Goal: Task Accomplishment & Management: Complete application form

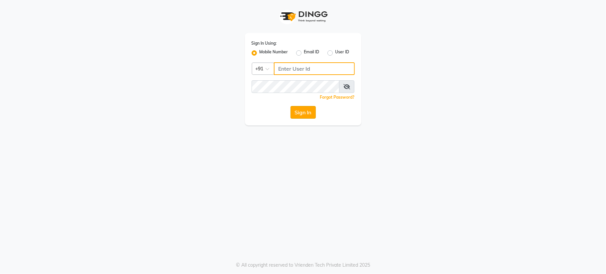
type input "6287595177"
click at [304, 111] on button "Sign In" at bounding box center [303, 112] width 25 height 13
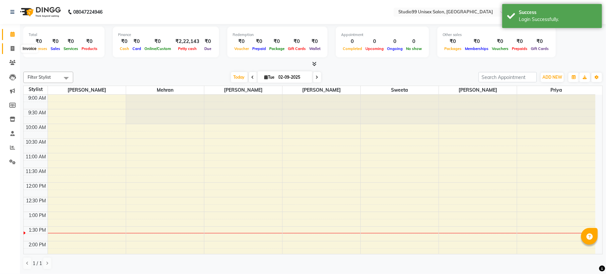
click at [13, 47] on icon at bounding box center [13, 48] width 4 height 5
select select "6061"
select select "service"
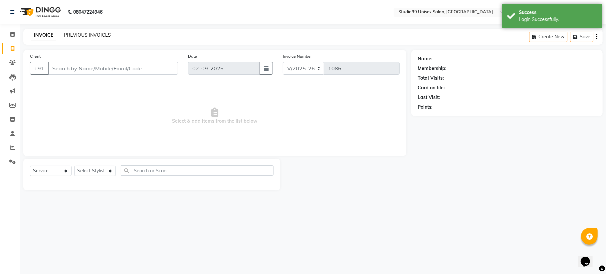
click at [94, 32] on link "PREVIOUS INVOICES" at bounding box center [87, 35] width 47 height 6
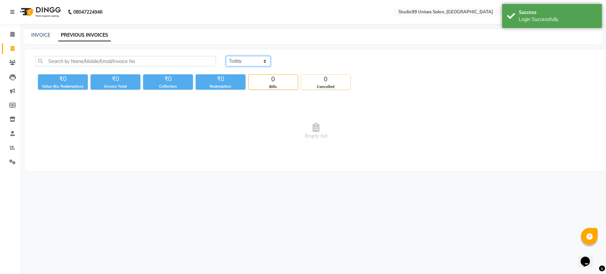
drag, startPoint x: 253, startPoint y: 59, endPoint x: 302, endPoint y: 85, distance: 54.7
click at [253, 59] on select "Today Yesterday Custom Range" at bounding box center [248, 61] width 45 height 10
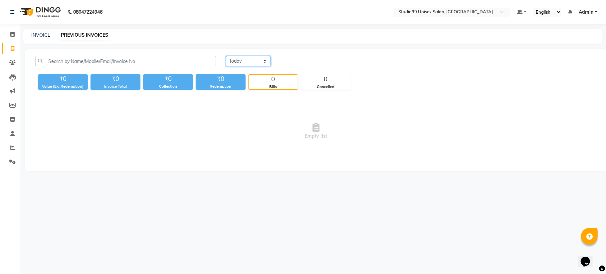
select select "range"
click at [226, 56] on select "Today Yesterday Custom Range" at bounding box center [248, 61] width 45 height 10
click at [303, 64] on input "02-09-2025" at bounding box center [302, 61] width 47 height 9
select select "9"
select select "2025"
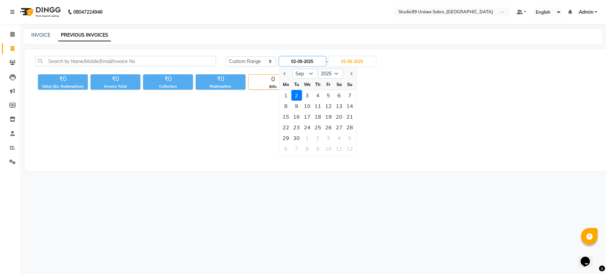
click at [307, 62] on input "02-09-2025" at bounding box center [302, 61] width 47 height 9
click at [349, 59] on input "02-09-2025" at bounding box center [352, 61] width 47 height 9
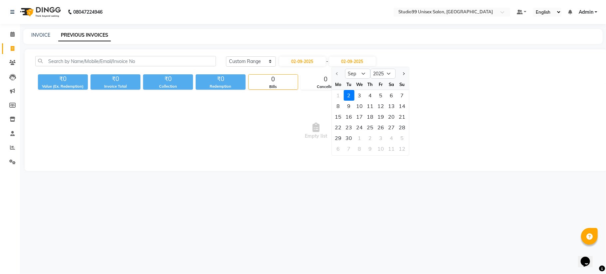
click at [336, 72] on div at bounding box center [338, 73] width 13 height 11
click at [336, 74] on div at bounding box center [338, 73] width 13 height 11
click at [336, 71] on div at bounding box center [338, 73] width 13 height 11
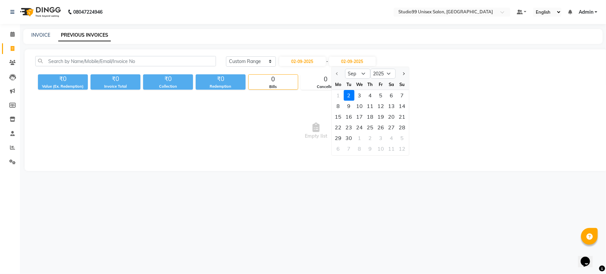
click at [336, 72] on div at bounding box center [338, 73] width 13 height 11
click at [364, 72] on select "Sep Oct Nov Dec" at bounding box center [357, 74] width 25 height 10
click at [289, 62] on input "02-09-2025" at bounding box center [302, 61] width 47 height 9
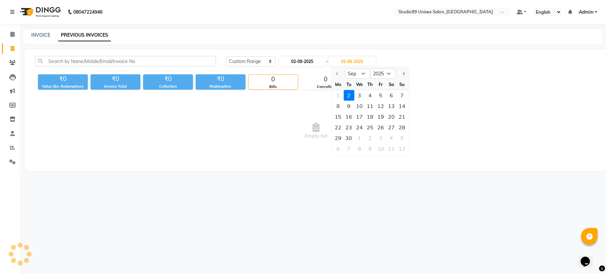
select select "9"
select select "2025"
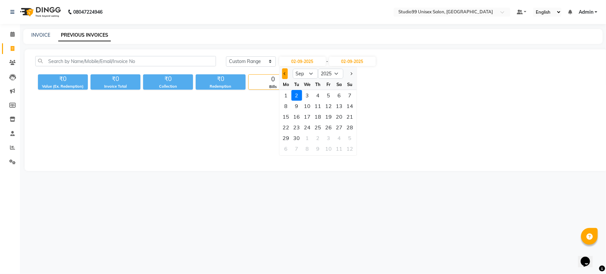
click at [284, 74] on span "Previous month" at bounding box center [285, 73] width 3 height 3
select select "8"
click at [328, 139] on div "29" at bounding box center [328, 138] width 11 height 11
type input "29-08-2025"
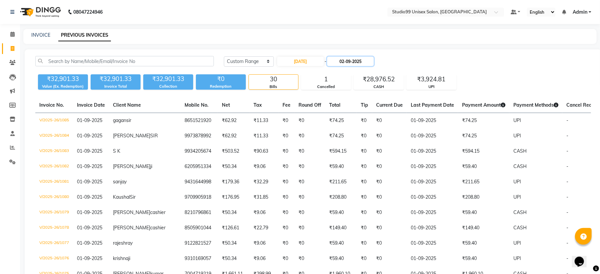
click at [349, 62] on input "02-09-2025" at bounding box center [350, 61] width 47 height 9
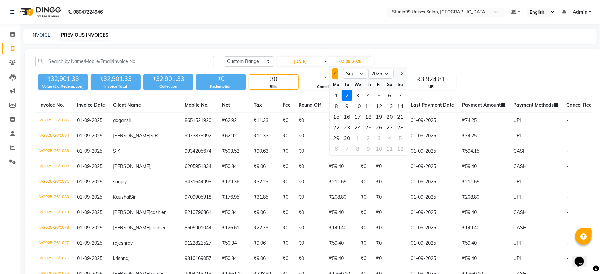
click at [334, 73] on span "Previous month" at bounding box center [335, 73] width 3 height 3
select select "8"
click at [380, 137] on div "29" at bounding box center [379, 138] width 11 height 11
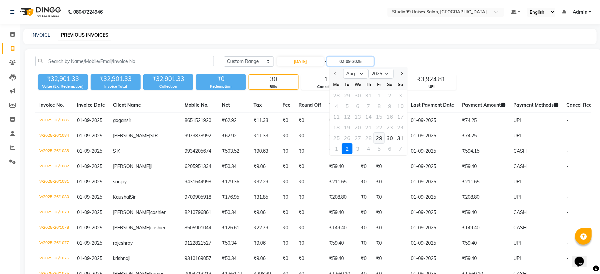
type input "29-08-2025"
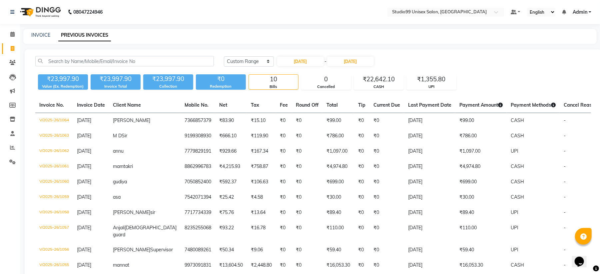
click at [164, 75] on div "₹23,997.90" at bounding box center [168, 78] width 50 height 9
copy div "23,997.90"
click at [377, 76] on div "₹22,642.10" at bounding box center [378, 79] width 49 height 9
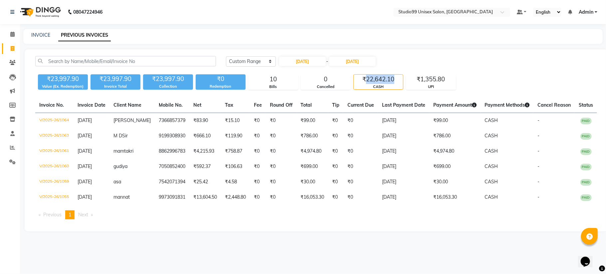
click at [377, 76] on div "₹22,642.10" at bounding box center [378, 79] width 49 height 9
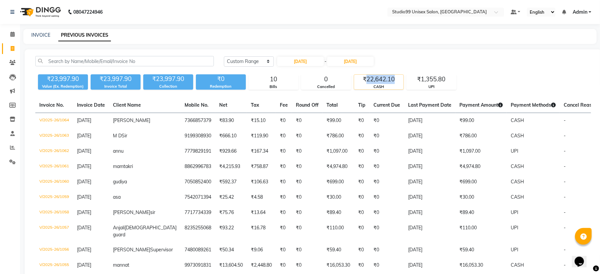
copy div "22,642.10"
click at [433, 78] on div "₹1,355.80" at bounding box center [431, 79] width 49 height 9
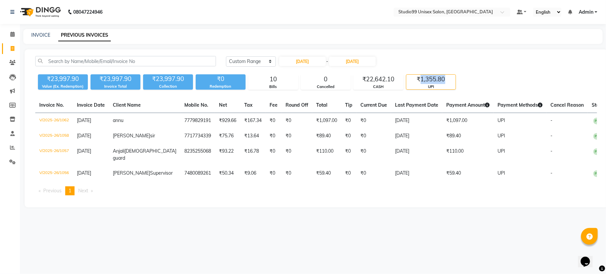
click at [433, 78] on div "₹1,355.80" at bounding box center [431, 79] width 49 height 9
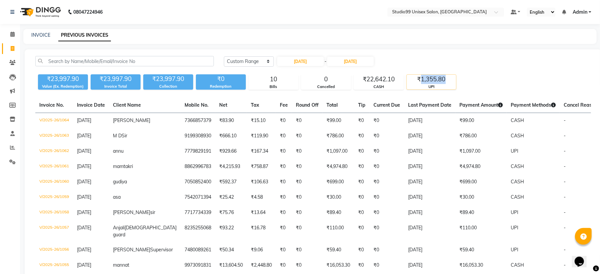
copy div "1,355.80"
click at [298, 63] on input "29-08-2025" at bounding box center [300, 61] width 47 height 9
select select "8"
select select "2025"
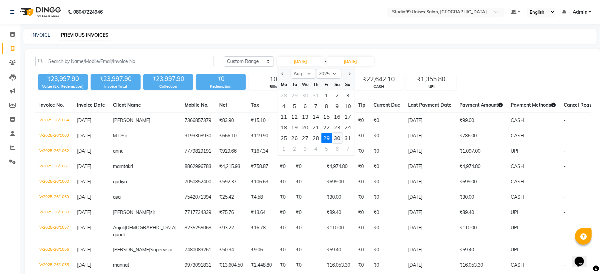
click at [335, 136] on div "30" at bounding box center [337, 138] width 11 height 11
type input "30-08-2025"
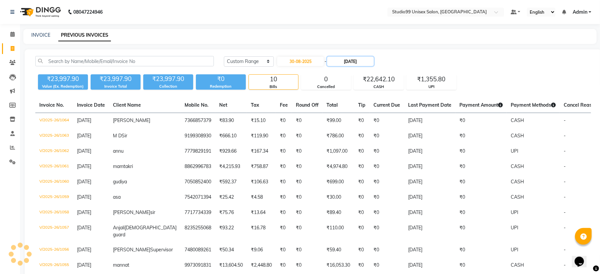
click at [357, 60] on input "29-08-2025" at bounding box center [350, 61] width 47 height 9
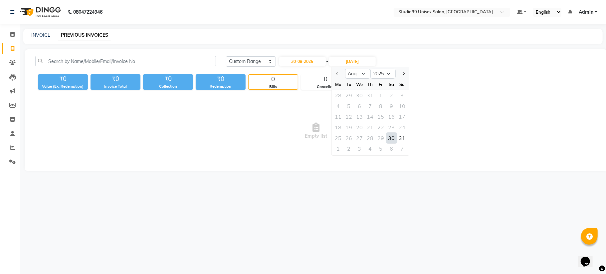
click at [393, 137] on div "30" at bounding box center [392, 138] width 11 height 11
type input "30-08-2025"
click at [313, 64] on input "30-08-2025" at bounding box center [302, 61] width 47 height 9
select select "8"
select select "2025"
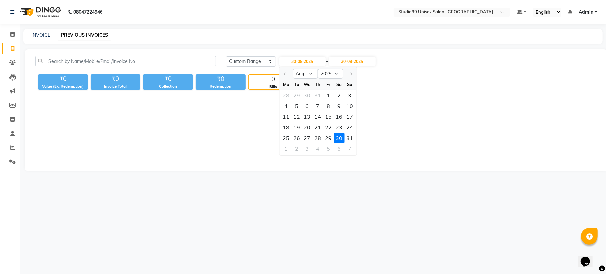
drag, startPoint x: 352, startPoint y: 138, endPoint x: 351, endPoint y: 127, distance: 11.4
click at [352, 139] on div "31" at bounding box center [350, 138] width 11 height 11
type input "31-08-2025"
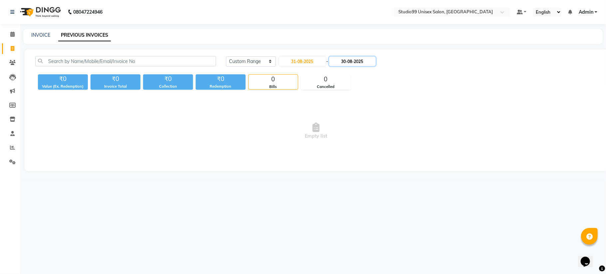
click at [358, 61] on input "30-08-2025" at bounding box center [352, 61] width 47 height 9
click at [403, 139] on div "31" at bounding box center [402, 138] width 11 height 11
type input "31-08-2025"
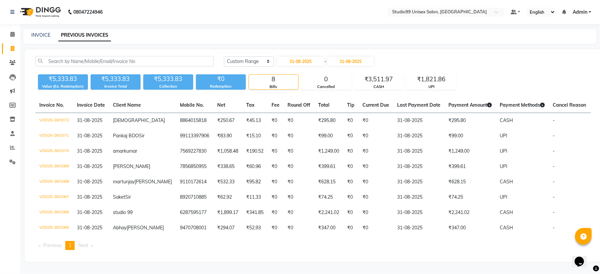
click at [164, 77] on div "₹5,333.83" at bounding box center [168, 78] width 50 height 9
copy div "5,333.83"
click at [429, 77] on div "₹1,821.86" at bounding box center [431, 79] width 49 height 9
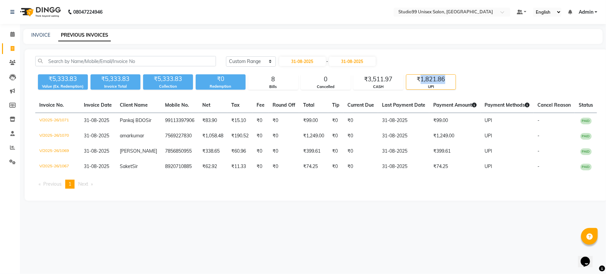
click at [429, 77] on div "₹1,821.86" at bounding box center [431, 79] width 49 height 9
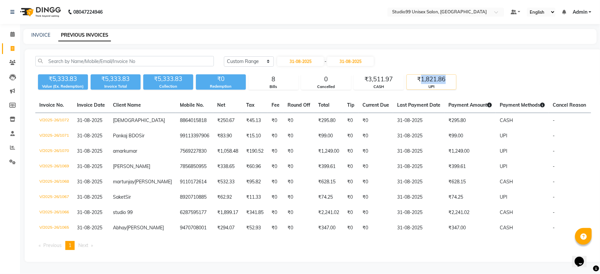
copy div "1,821.86"
click at [380, 77] on div "₹3,511.97" at bounding box center [378, 79] width 49 height 9
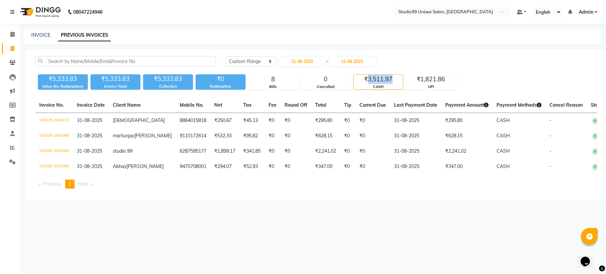
click at [380, 77] on div "₹3,511.97" at bounding box center [378, 79] width 49 height 9
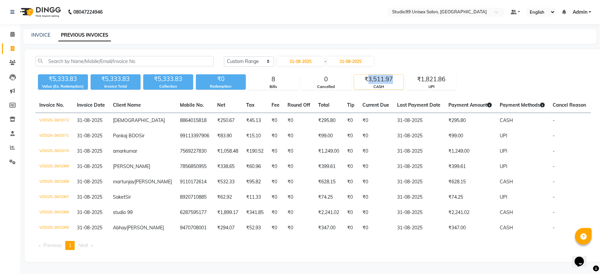
copy div "3,511.97"
click at [299, 62] on input "31-08-2025" at bounding box center [300, 61] width 47 height 9
select select "8"
select select "2025"
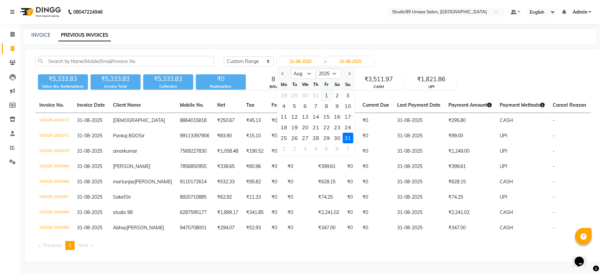
click at [324, 93] on div "1" at bounding box center [326, 95] width 11 height 11
type input "01-08-2025"
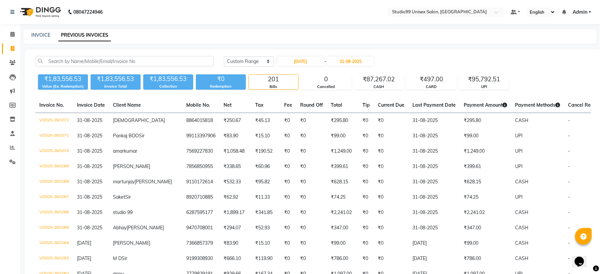
click at [164, 75] on div "₹1,83,556.53" at bounding box center [168, 78] width 50 height 9
copy div "1,83,556.53"
click at [37, 32] on link "INVOICE" at bounding box center [40, 35] width 19 height 6
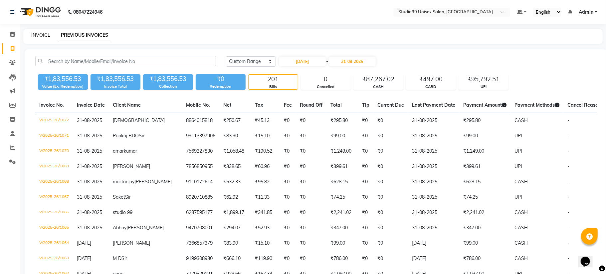
select select "service"
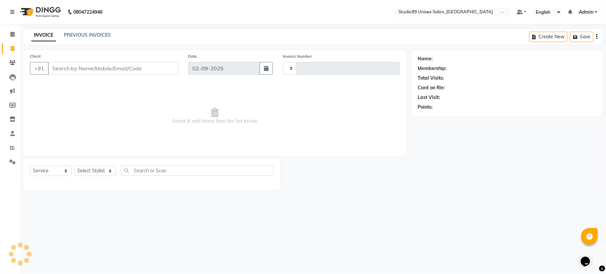
type input "1086"
select select "6061"
click at [91, 172] on select "Select Stylist Admin Mehran NANDINI SINGH priya Shankar gupta SHANKAR THAKUR sh…" at bounding box center [95, 170] width 42 height 10
select select "45042"
click at [74, 165] on select "Select Stylist Admin Mehran NANDINI SINGH priya Shankar gupta SHANKAR THAKUR sh…" at bounding box center [95, 170] width 42 height 10
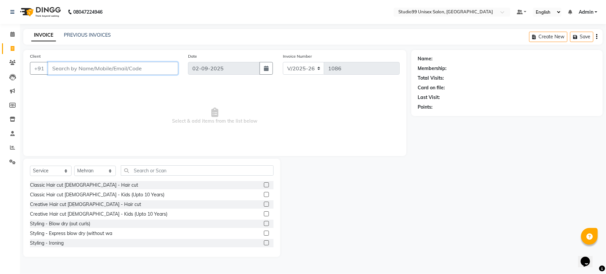
click at [79, 68] on input "Client" at bounding box center [113, 68] width 130 height 13
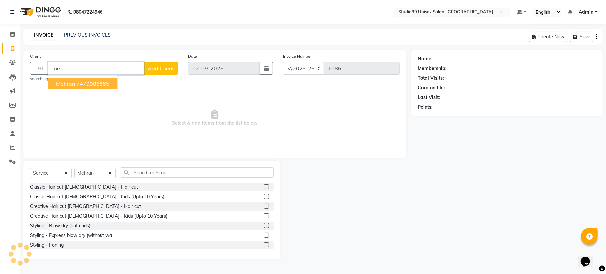
type input "m"
click at [90, 87] on ngb-highlight "7209038591" at bounding box center [92, 83] width 33 height 7
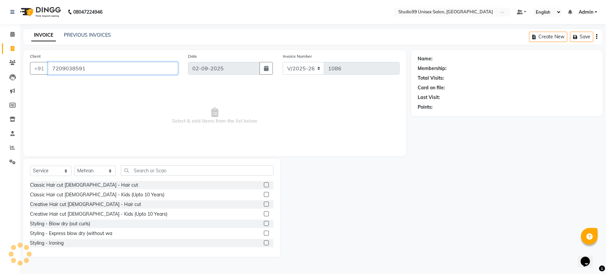
type input "7209038591"
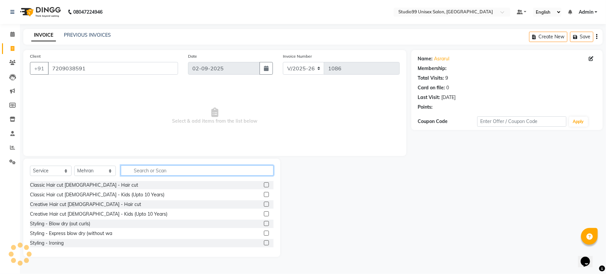
click at [141, 172] on input "text" at bounding box center [197, 170] width 153 height 10
select select "1: Object"
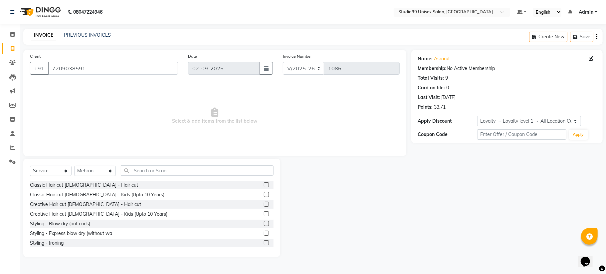
click at [264, 184] on label at bounding box center [266, 184] width 5 height 5
click at [264, 184] on input "checkbox" at bounding box center [266, 185] width 4 height 4
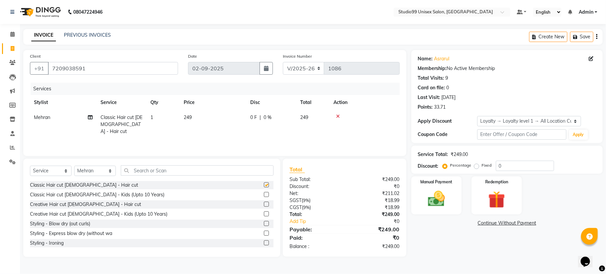
checkbox input "false"
click at [180, 170] on input "text" at bounding box center [197, 170] width 153 height 10
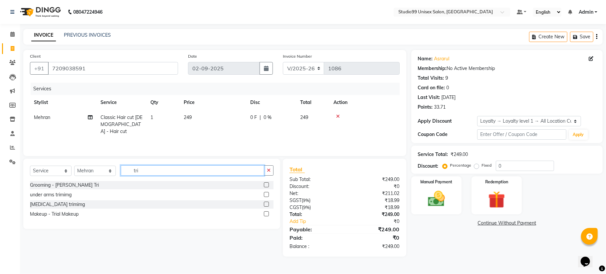
type input "tri"
click at [266, 185] on label at bounding box center [266, 184] width 5 height 5
click at [266, 185] on input "checkbox" at bounding box center [266, 185] width 4 height 4
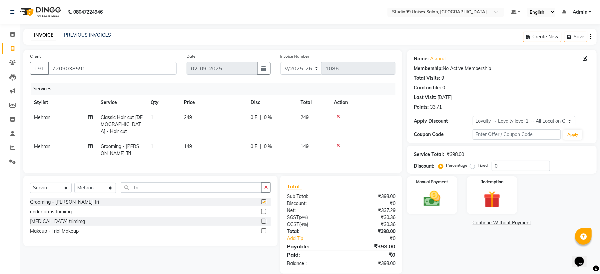
checkbox input "false"
click at [509, 163] on input "0" at bounding box center [520, 165] width 58 height 10
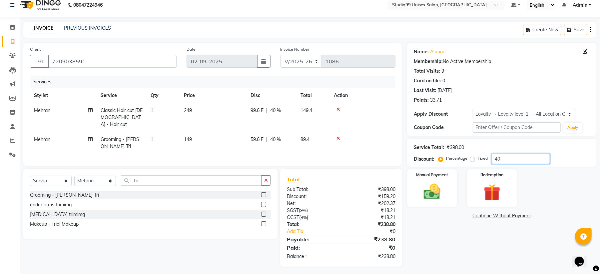
scroll to position [9, 0]
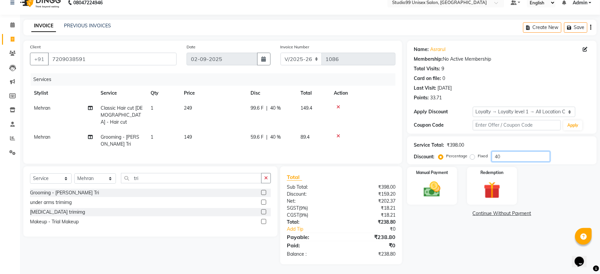
type input "40"
click at [216, 176] on input "tri" at bounding box center [191, 178] width 141 height 10
click at [338, 134] on icon at bounding box center [338, 136] width 4 height 5
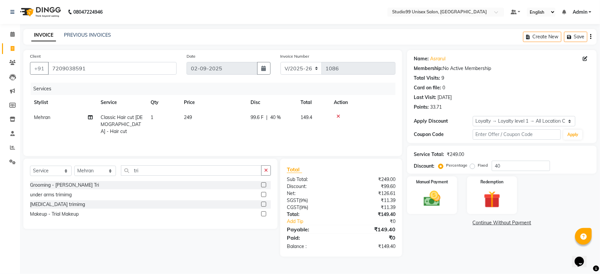
scroll to position [0, 0]
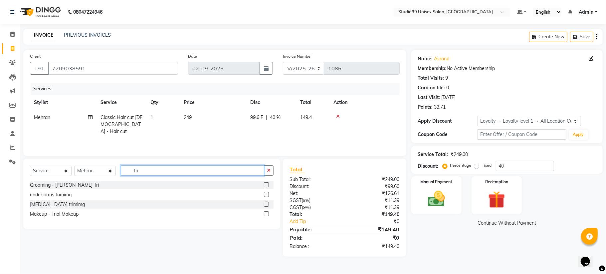
click at [189, 171] on input "tri" at bounding box center [193, 170] width 144 height 10
type input "t"
type input "shave"
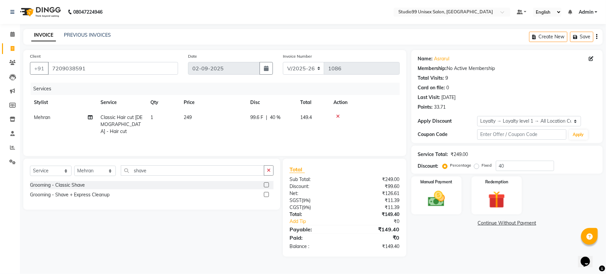
click at [265, 184] on label at bounding box center [266, 184] width 5 height 5
click at [265, 184] on input "checkbox" at bounding box center [266, 185] width 4 height 4
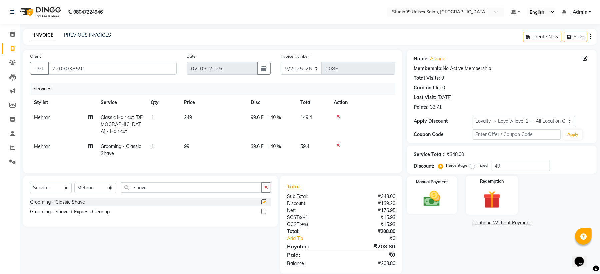
checkbox input "false"
click at [506, 167] on input "40" at bounding box center [520, 165] width 58 height 10
type input "4"
type input "40"
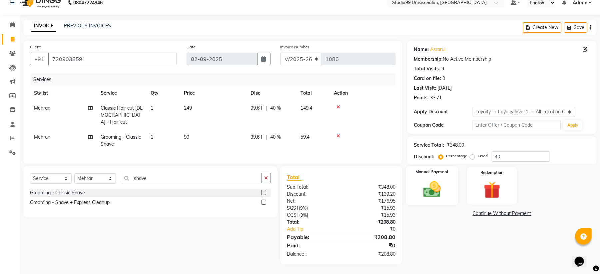
click at [424, 190] on img at bounding box center [432, 189] width 29 height 20
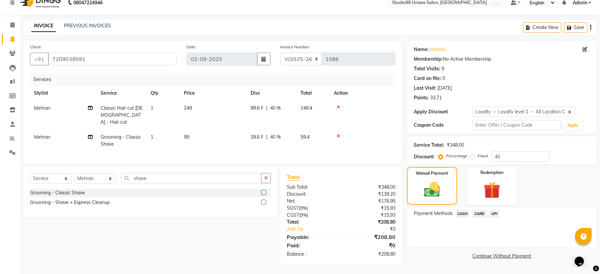
click at [464, 214] on span "CASH" at bounding box center [462, 214] width 14 height 8
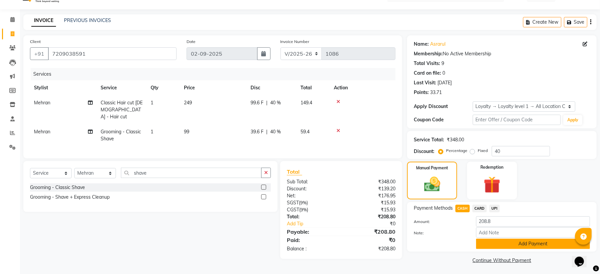
scroll to position [16, 0]
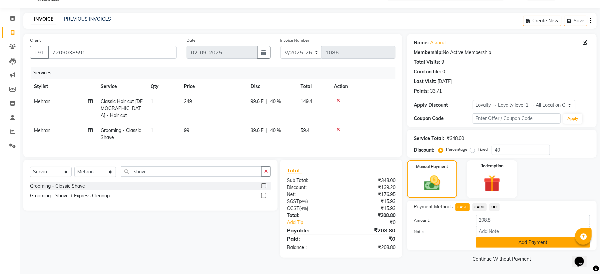
click at [517, 244] on button "Add Payment" at bounding box center [533, 242] width 114 height 10
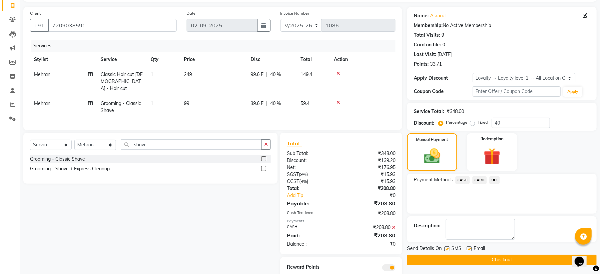
scroll to position [66, 0]
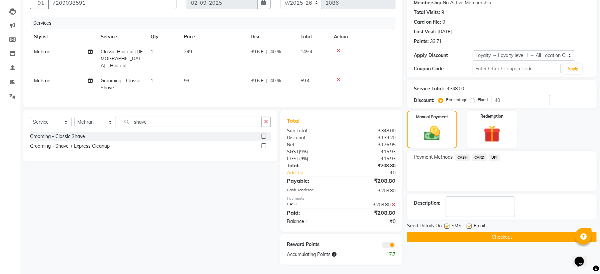
click at [496, 234] on button "Checkout" at bounding box center [501, 237] width 189 height 10
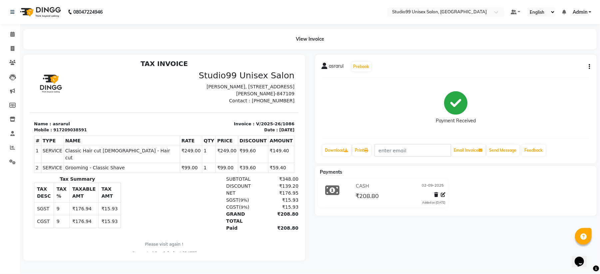
scroll to position [5, 0]
click at [12, 48] on icon at bounding box center [13, 48] width 4 height 5
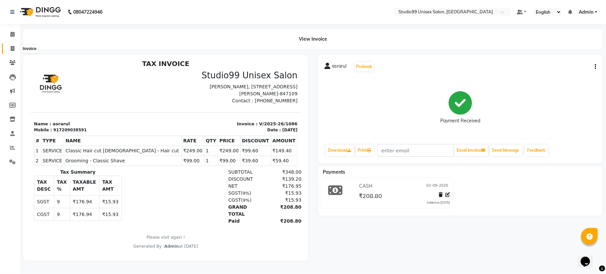
select select "service"
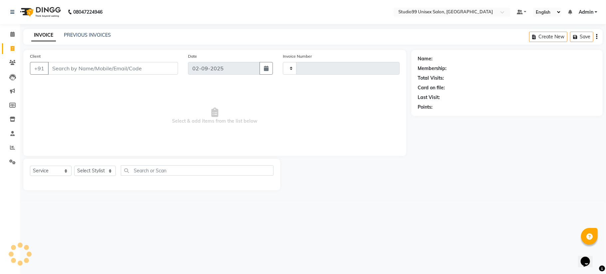
type input "1087"
select select "6061"
click at [77, 31] on div "INVOICE PREVIOUS INVOICES Create New Save" at bounding box center [313, 37] width 580 height 16
click at [93, 35] on link "PREVIOUS INVOICES" at bounding box center [87, 35] width 47 height 6
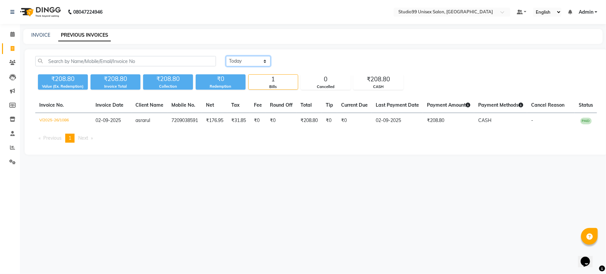
click at [244, 58] on select "Today Yesterday Custom Range" at bounding box center [248, 61] width 45 height 10
select select "range"
click at [226, 56] on select "Today Yesterday Custom Range" at bounding box center [248, 61] width 45 height 10
click at [303, 64] on input "02-09-2025" at bounding box center [302, 61] width 47 height 9
select select "9"
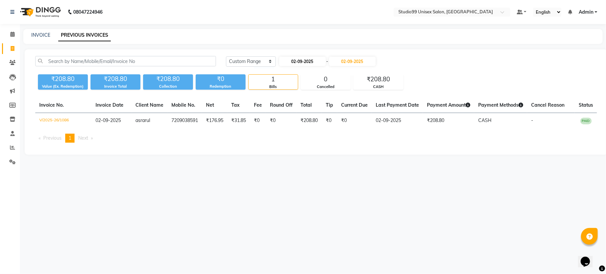
select select "2025"
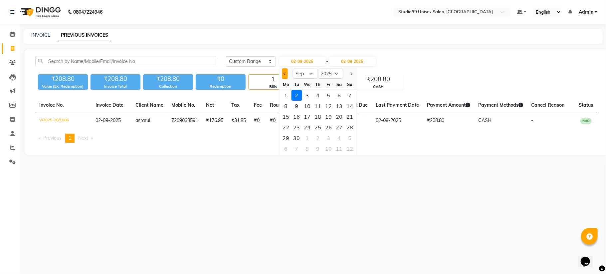
click at [284, 75] on button "Previous month" at bounding box center [285, 73] width 6 height 11
select select "8"
click at [348, 137] on div "31" at bounding box center [350, 138] width 11 height 11
type input "31-08-2025"
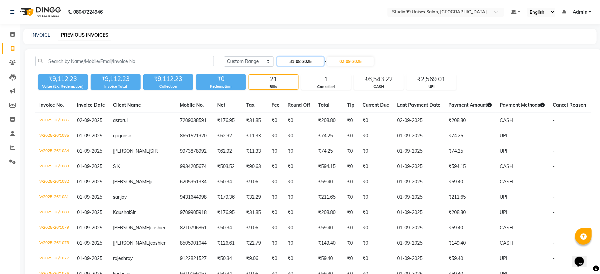
click at [294, 64] on input "31-08-2025" at bounding box center [300, 61] width 47 height 9
select select "8"
select select "2025"
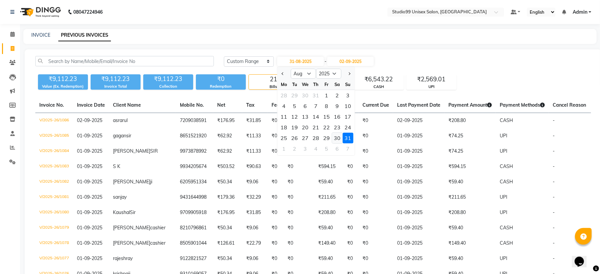
click at [338, 138] on div "30" at bounding box center [337, 138] width 11 height 11
type input "30-08-2025"
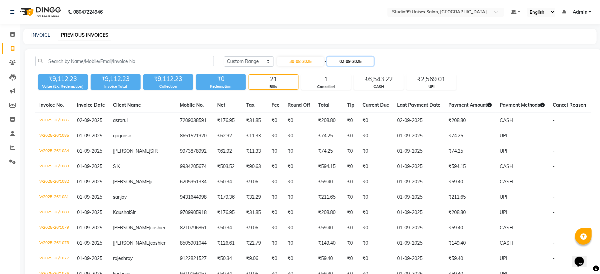
click at [344, 59] on input "02-09-2025" at bounding box center [350, 61] width 47 height 9
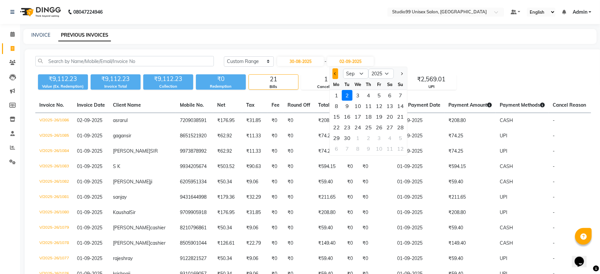
click at [334, 73] on span "Previous month" at bounding box center [335, 73] width 3 height 3
select select "8"
click at [400, 137] on div "31" at bounding box center [400, 138] width 11 height 11
type input "31-08-2025"
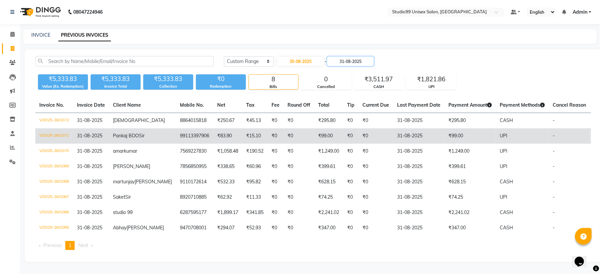
scroll to position [18, 0]
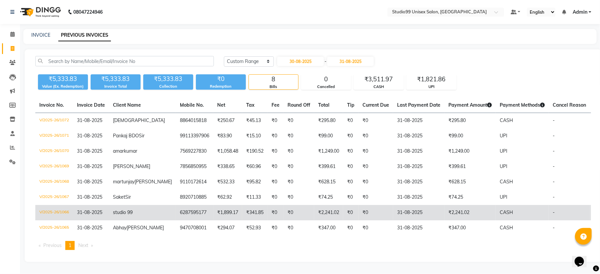
click at [52, 206] on td "V/2025-26/1066" at bounding box center [54, 212] width 38 height 15
click at [59, 205] on td "V/2025-26/1066" at bounding box center [54, 212] width 38 height 15
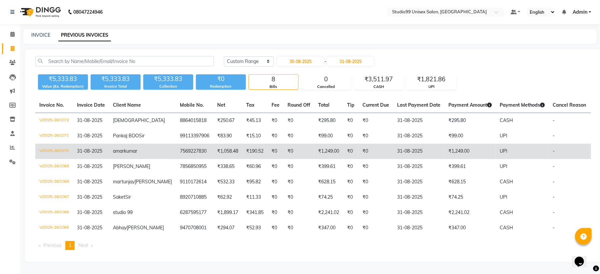
click at [58, 144] on td "V/2025-26/1070" at bounding box center [54, 151] width 38 height 15
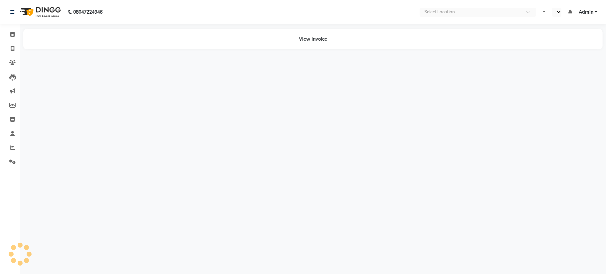
select select "en"
